Goal: Information Seeking & Learning: Learn about a topic

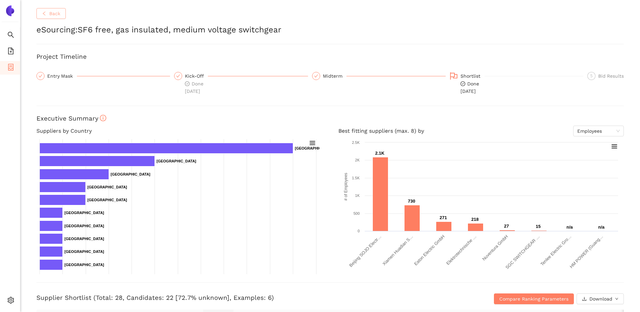
click at [52, 15] on span "Back" at bounding box center [54, 13] width 11 height 7
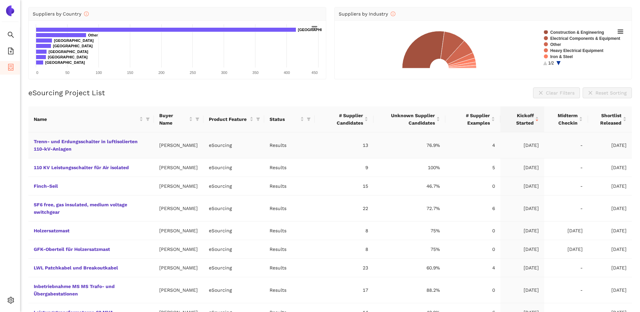
scroll to position [101, 0]
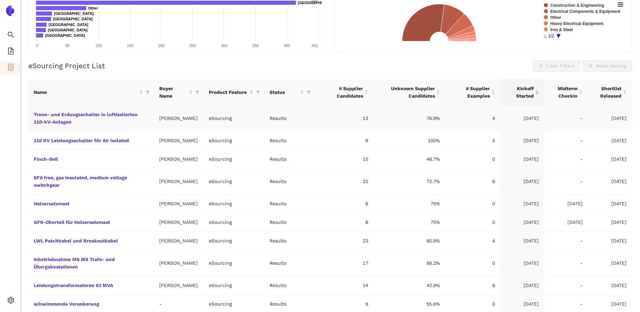
click at [55, 118] on td "Trenn- und Erdungsschalter in luftisolierten 110-kV-Anlagen" at bounding box center [90, 118] width 125 height 26
click at [0, 0] on link "Trenn- und Erdungsschalter in luftisolierten 110-kV-Anlagen" at bounding box center [0, 0] width 0 height 0
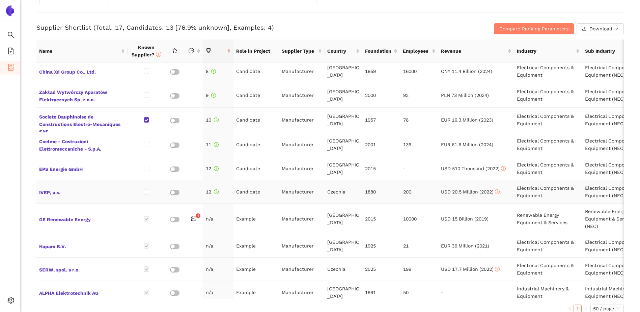
scroll to position [171, 0]
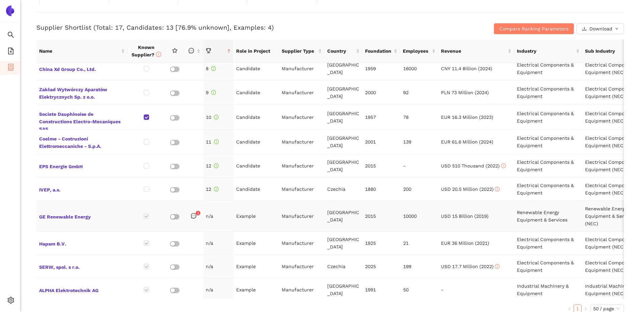
click at [146, 213] on span at bounding box center [146, 215] width 5 height 5
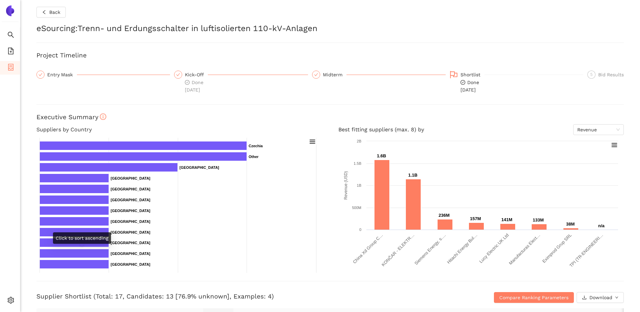
scroll to position [0, 0]
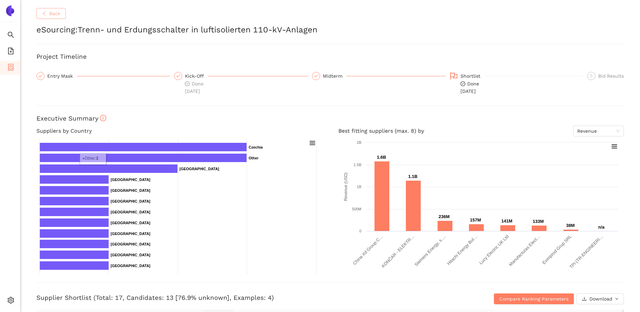
click at [40, 13] on button "Back" at bounding box center [50, 13] width 29 height 11
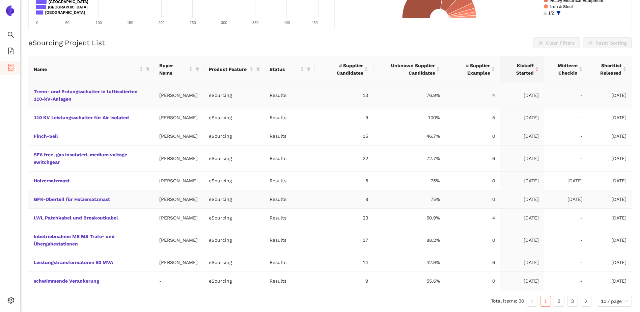
scroll to position [132, 0]
click at [0, 0] on link "110 KV Leistungsschalter für Air isolated" at bounding box center [0, 0] width 0 height 0
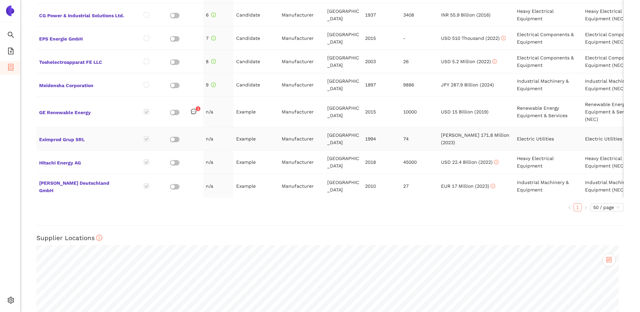
scroll to position [64, 0]
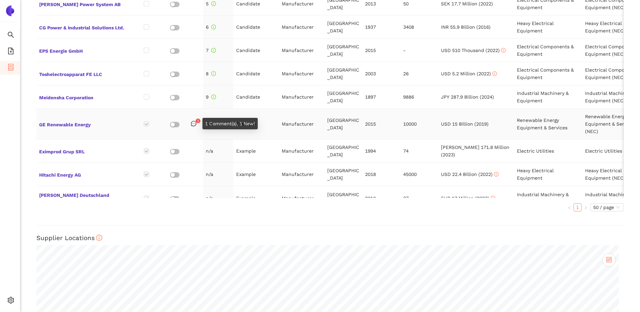
click at [195, 123] on icon "message" at bounding box center [193, 123] width 5 height 5
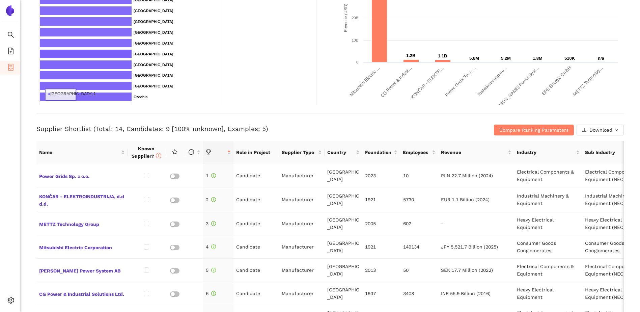
scroll to position [0, 0]
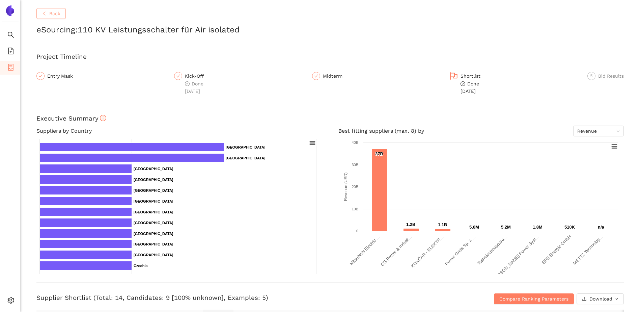
click at [50, 12] on span "Back" at bounding box center [54, 13] width 11 height 7
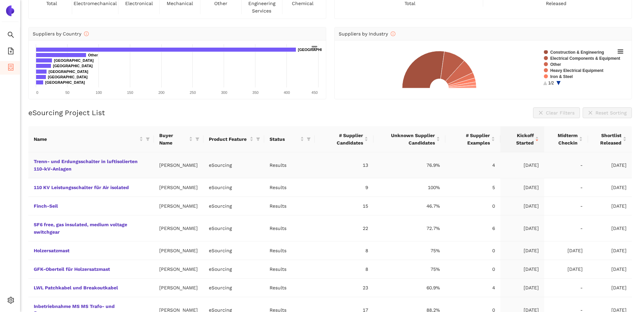
scroll to position [67, 0]
